Goal: Task Accomplishment & Management: Manage account settings

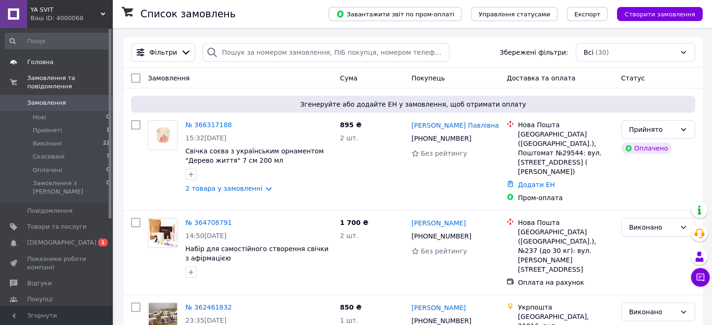
click at [35, 63] on span "Головна" at bounding box center [40, 62] width 26 height 8
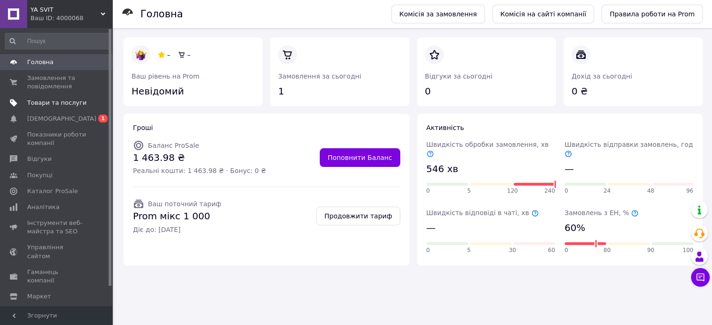
click at [49, 102] on span "Товари та послуги" at bounding box center [56, 103] width 59 height 8
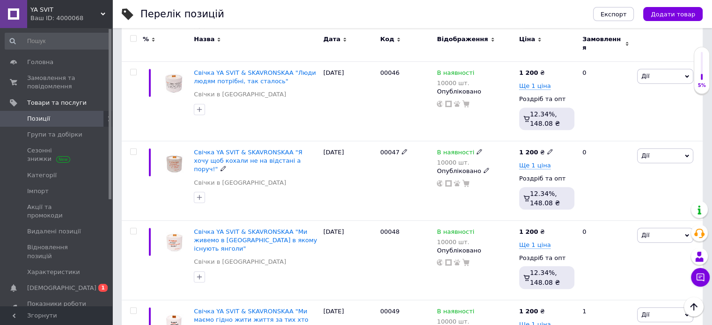
scroll to position [535, 0]
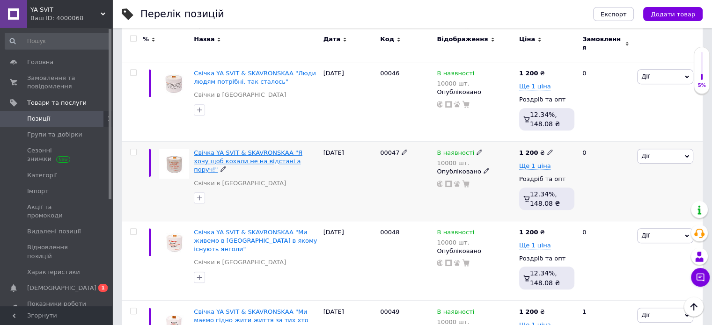
click at [249, 149] on span "Свічка YA SVIT & SKAVRONSKAA "Я хочу щоб кохали не на відстані а поруч!"" at bounding box center [248, 161] width 109 height 24
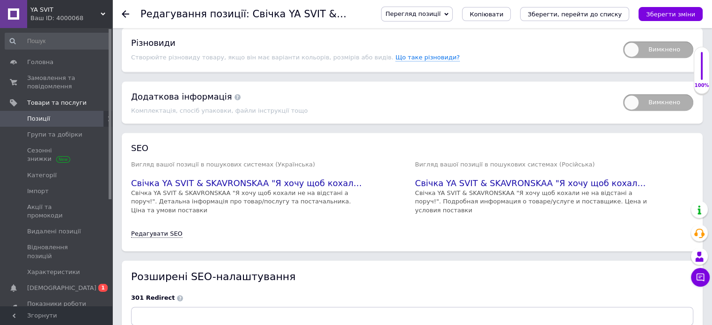
scroll to position [1372, 0]
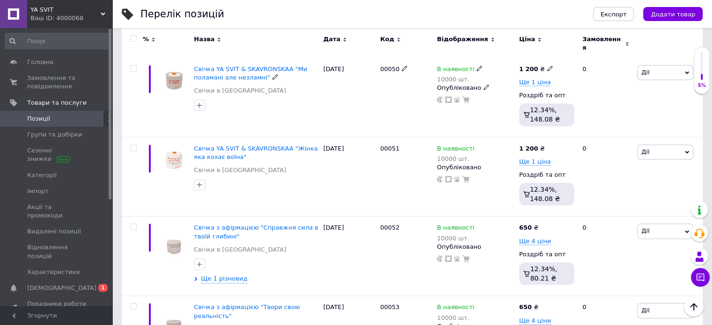
scroll to position [852, 0]
click at [207, 224] on span "Свічка з афірмацією "Справжня сила в твоїй глибині"" at bounding box center [256, 231] width 125 height 15
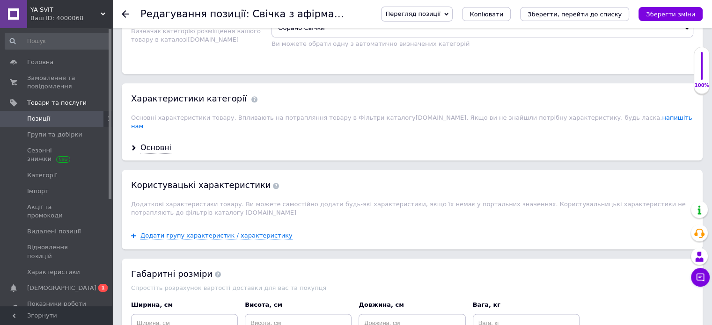
scroll to position [1022, 0]
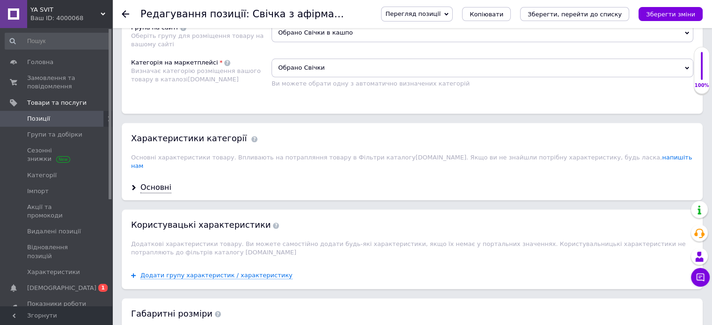
click at [128, 14] on use at bounding box center [125, 13] width 7 height 7
